Goal: Information Seeking & Learning: Understand process/instructions

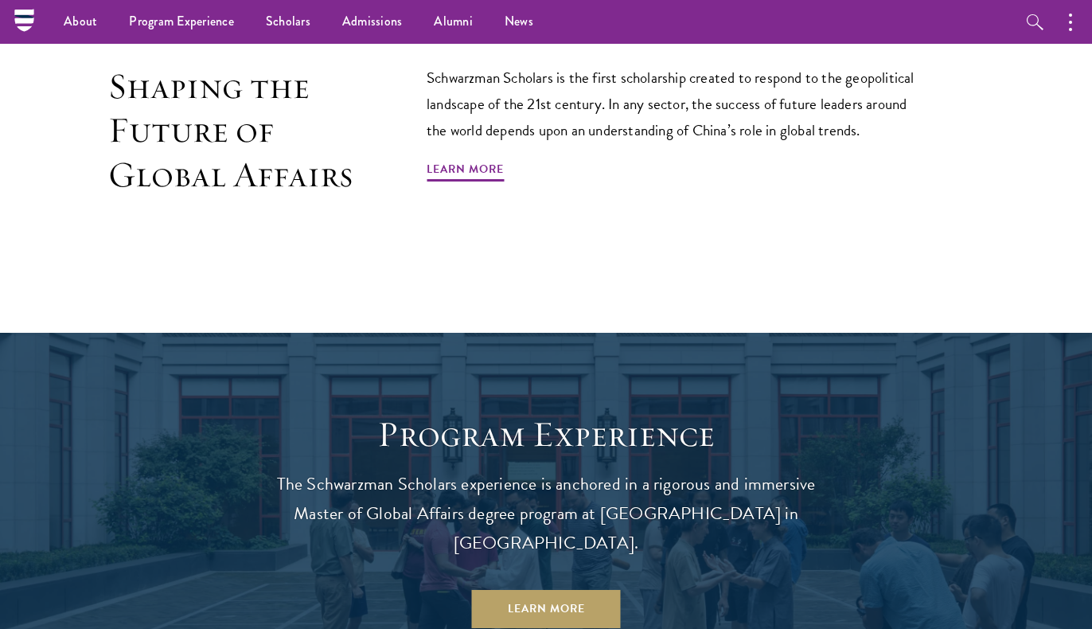
scroll to position [821, 0]
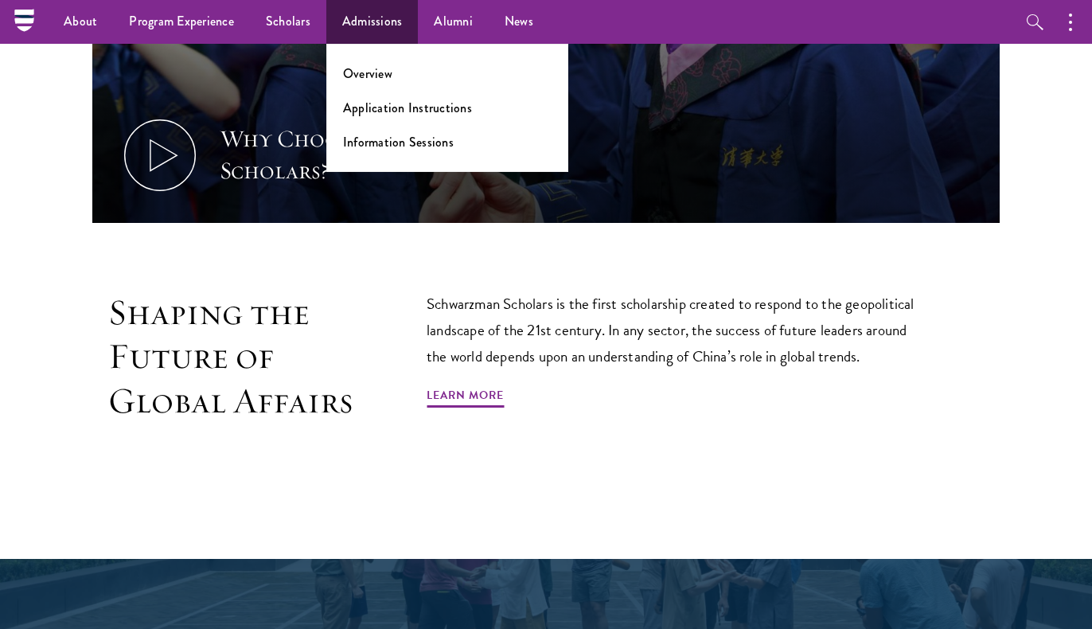
click at [388, 33] on link "Admissions" at bounding box center [372, 22] width 92 height 44
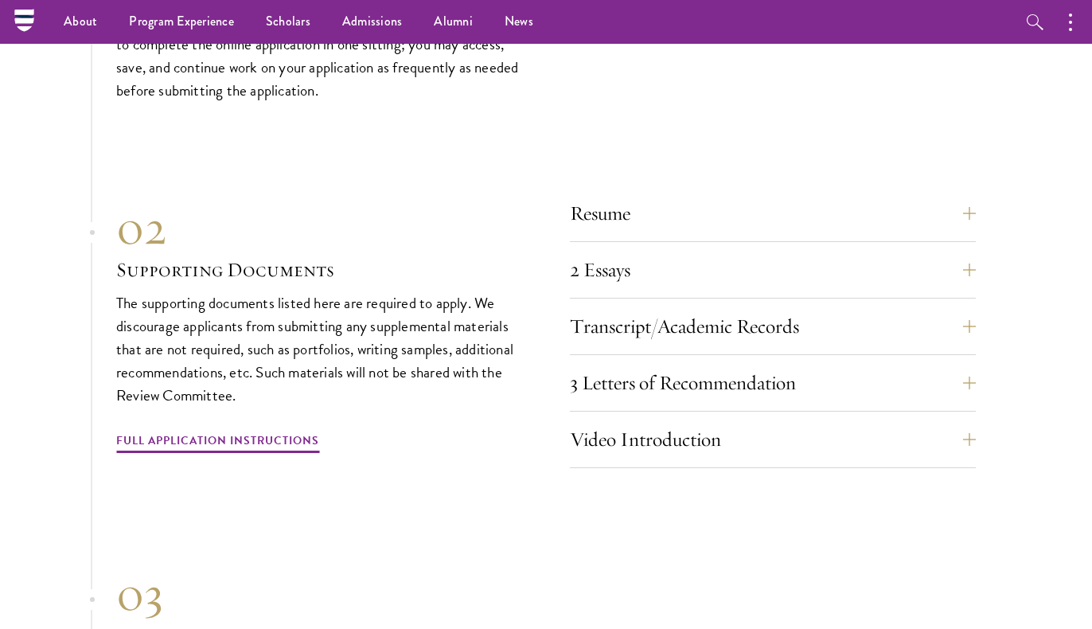
scroll to position [4864, 0]
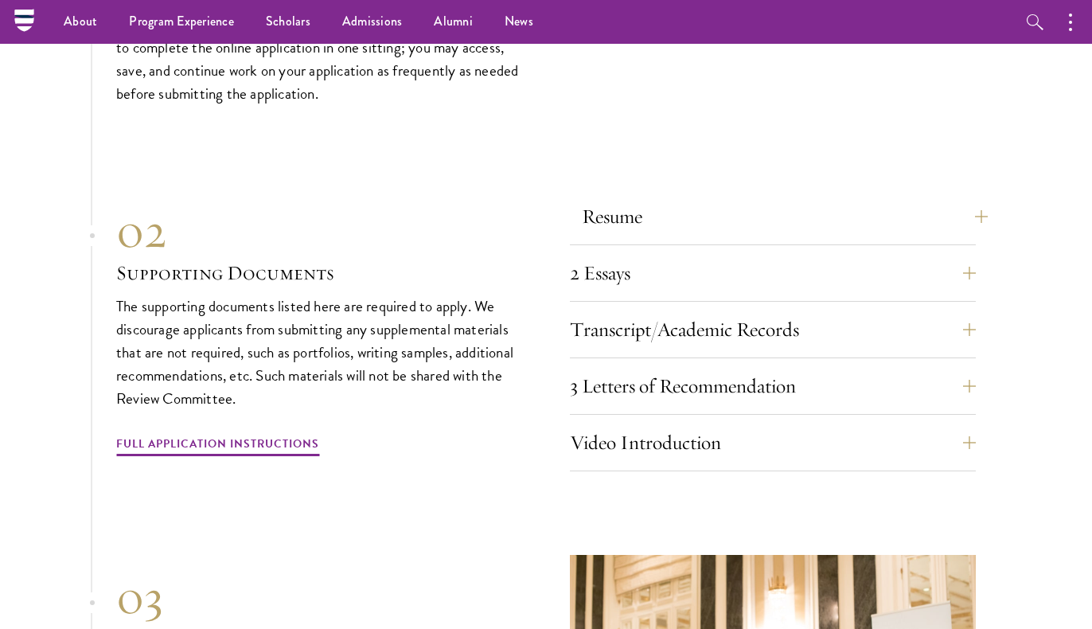
click at [969, 197] on button "Resume" at bounding box center [785, 216] width 406 height 38
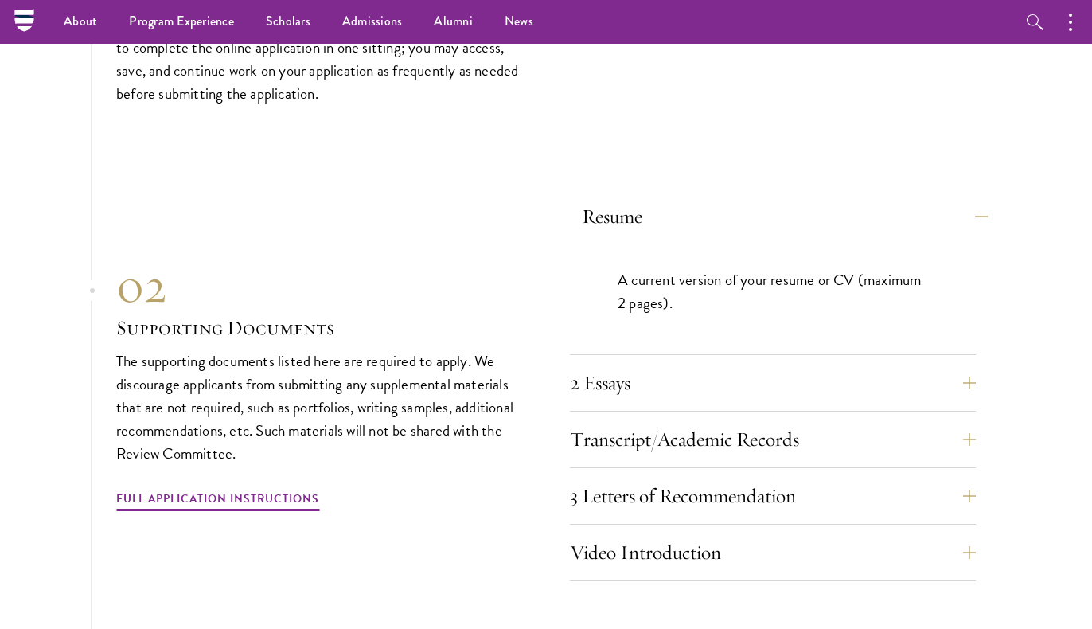
click at [969, 197] on button "Resume" at bounding box center [785, 216] width 406 height 38
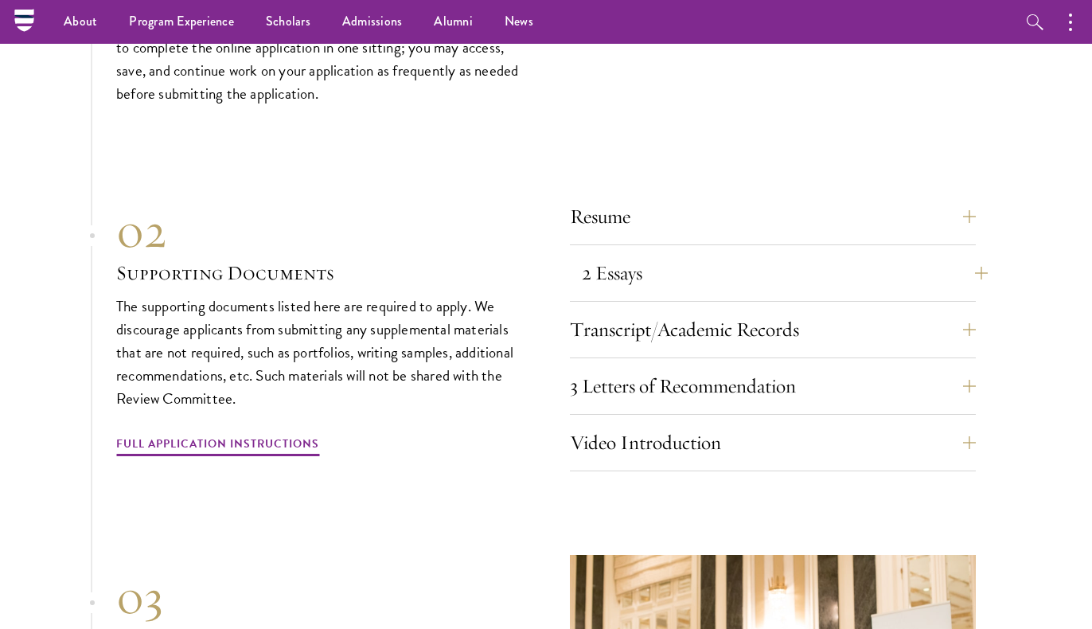
click at [969, 254] on button "2 Essays" at bounding box center [785, 273] width 406 height 38
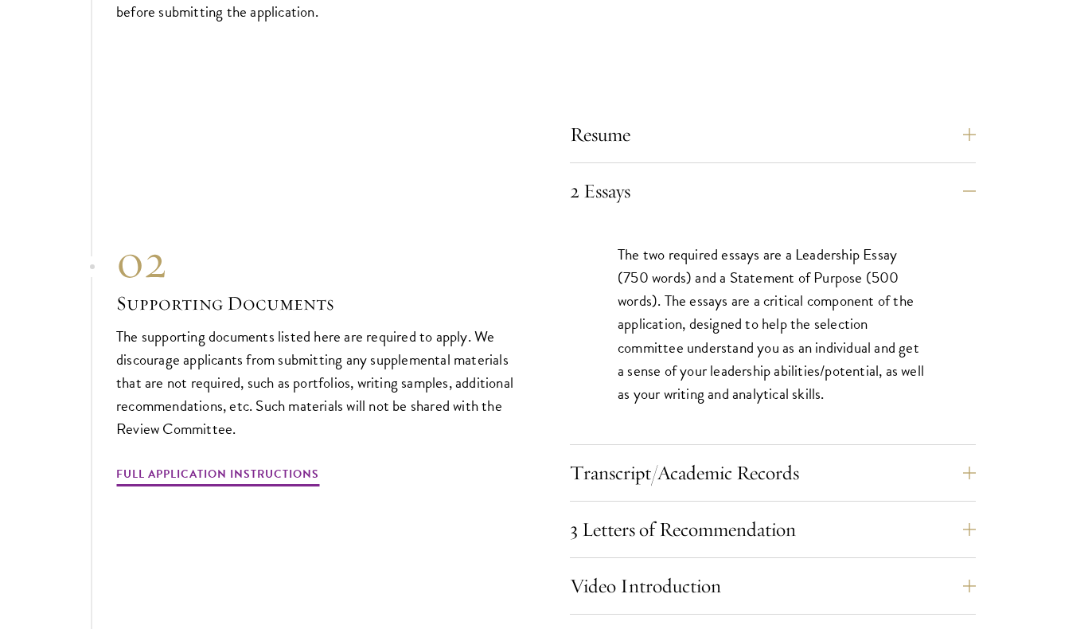
scroll to position [4957, 0]
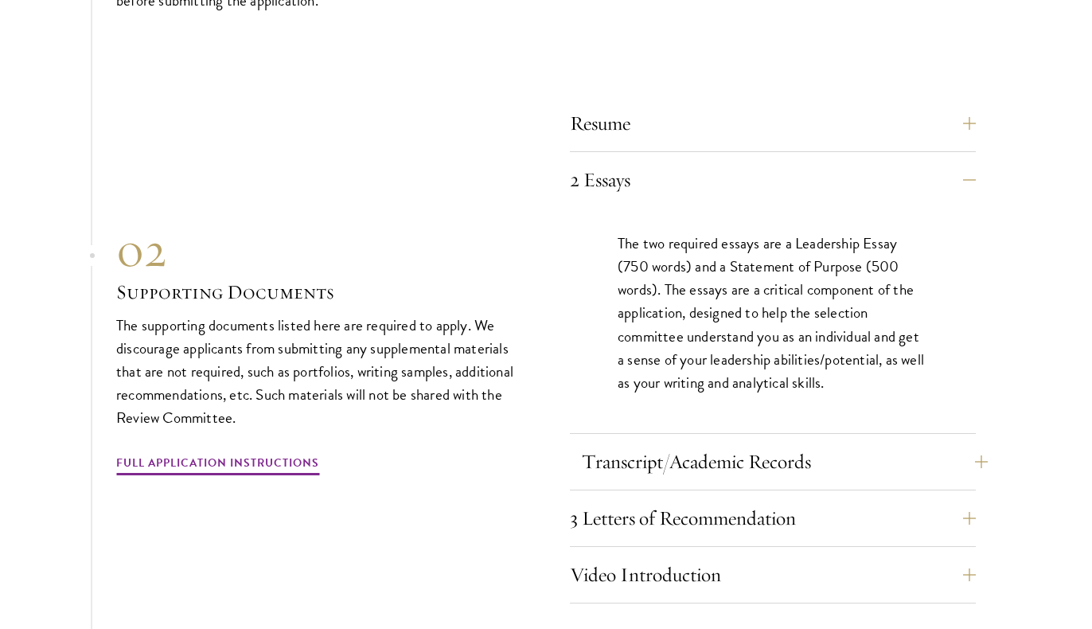
click at [935, 443] on button "Transcript/Academic Records" at bounding box center [785, 462] width 406 height 38
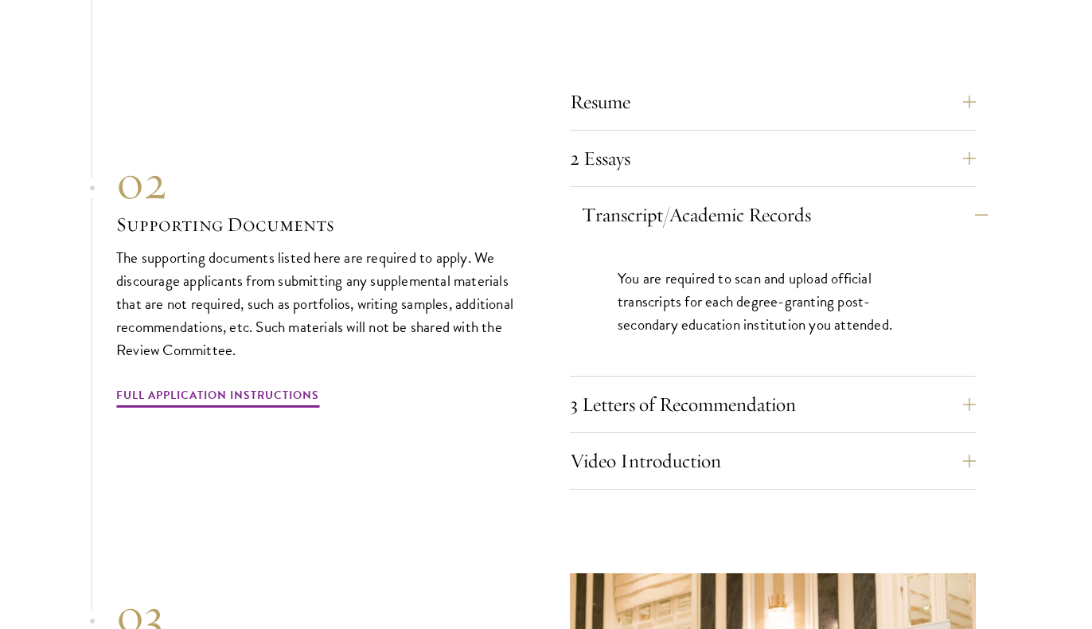
scroll to position [4981, 0]
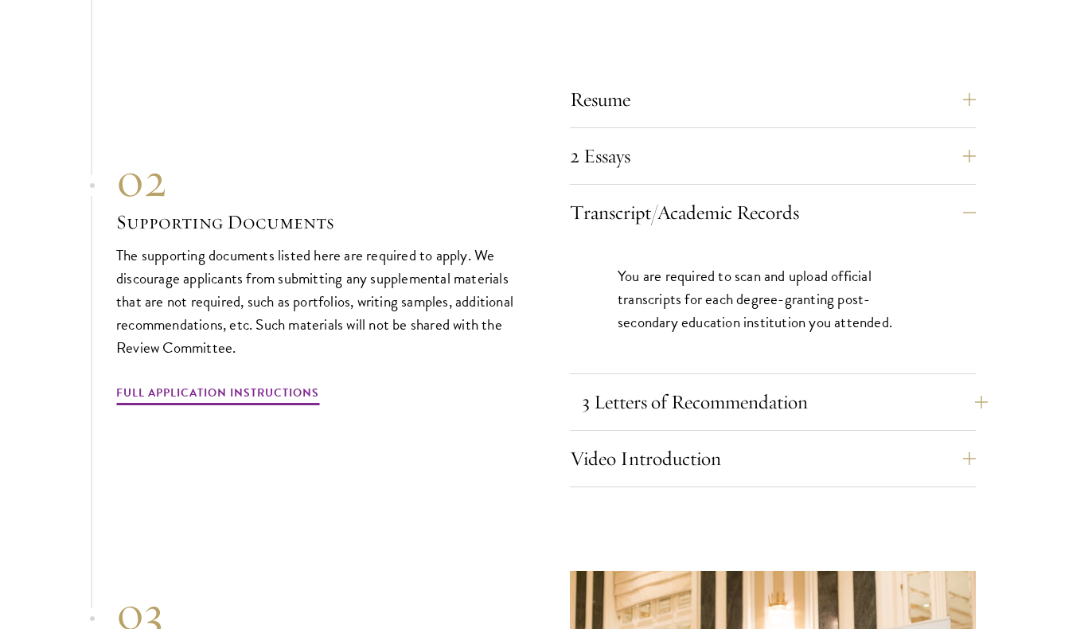
click at [973, 383] on button "3 Letters of Recommendation" at bounding box center [785, 402] width 406 height 38
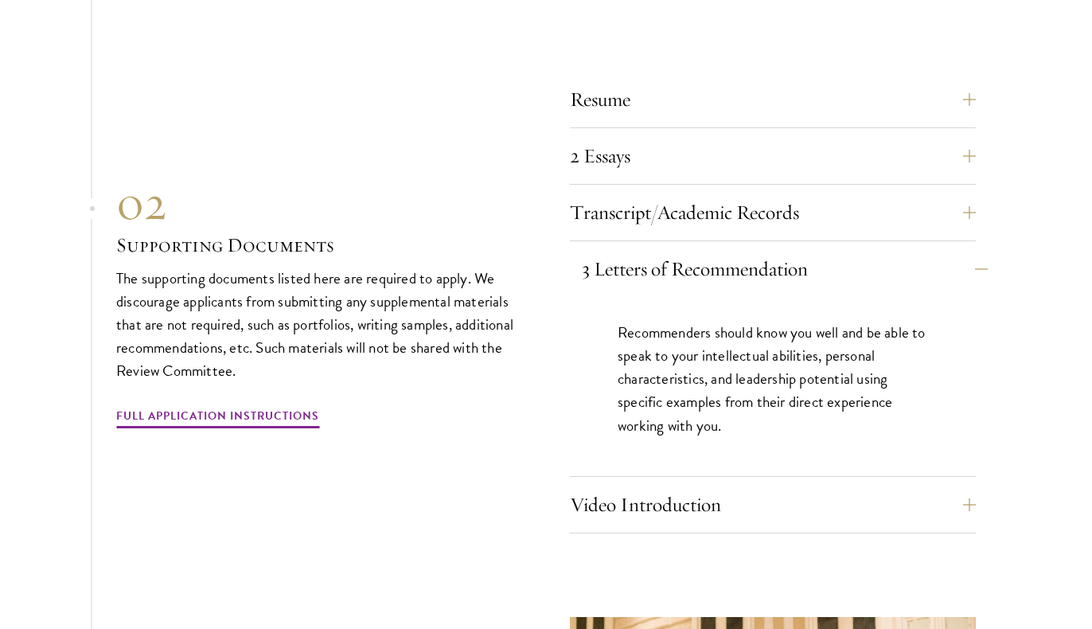
click at [973, 346] on div "Recommenders should know you well and be able to speak to your intellectual abi…" at bounding box center [773, 386] width 406 height 179
click at [897, 250] on button "3 Letters of Recommendation" at bounding box center [785, 269] width 406 height 38
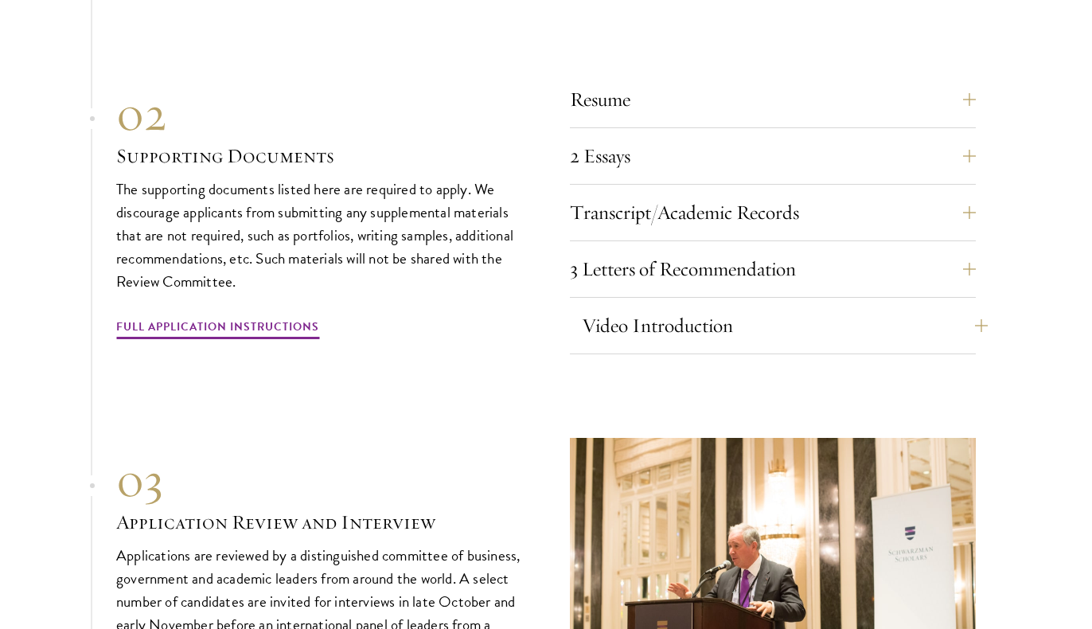
click at [895, 307] on button "Video Introduction" at bounding box center [785, 326] width 406 height 38
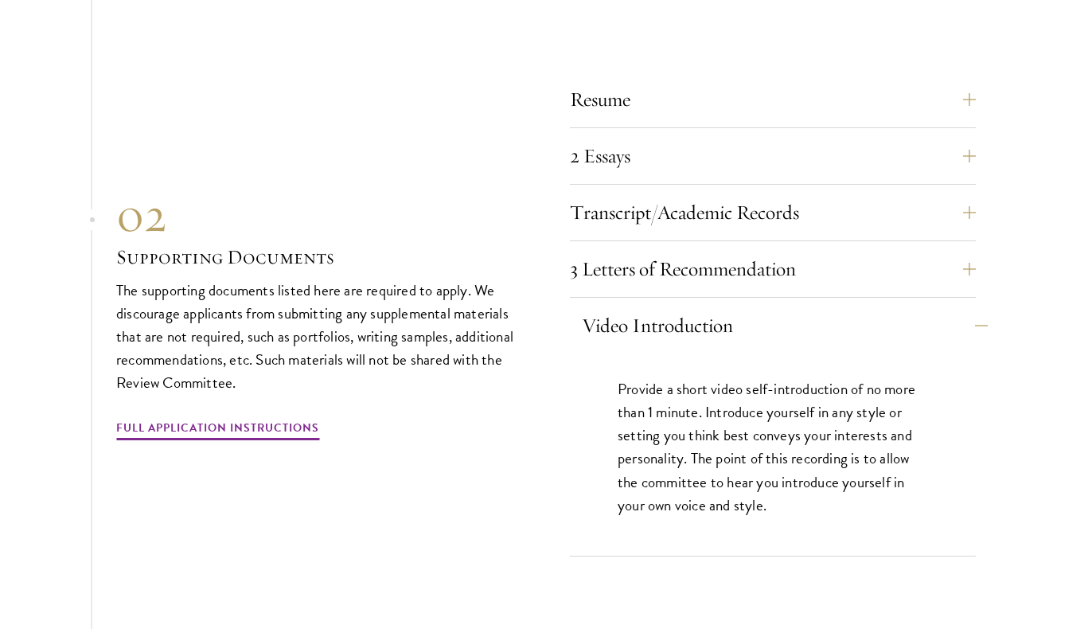
click at [895, 307] on button "Video Introduction" at bounding box center [785, 326] width 406 height 38
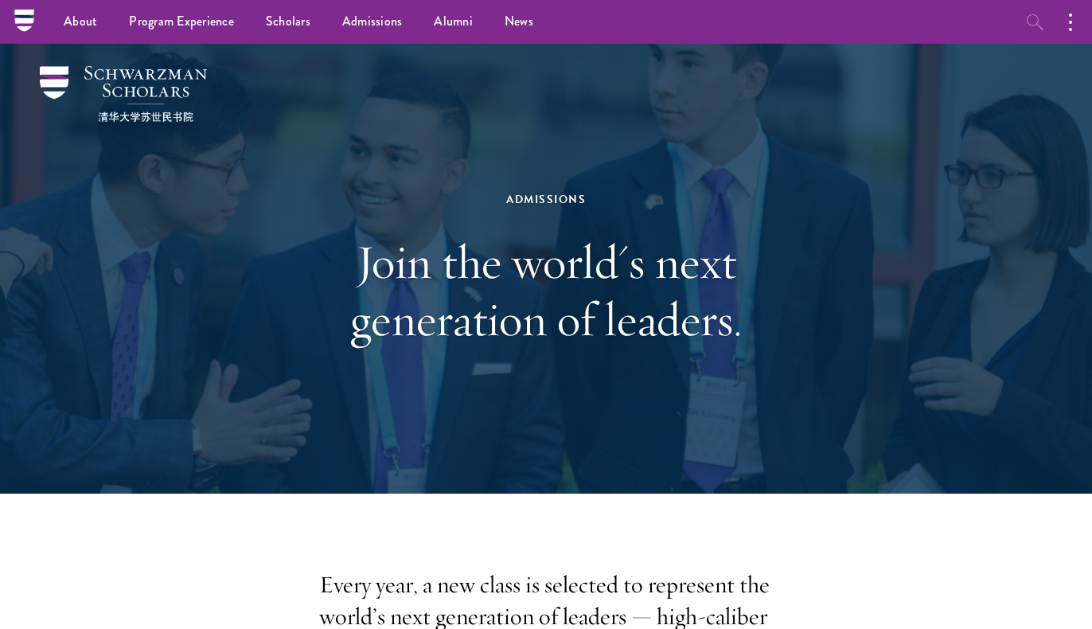
scroll to position [0, 0]
